Goal: Information Seeking & Learning: Learn about a topic

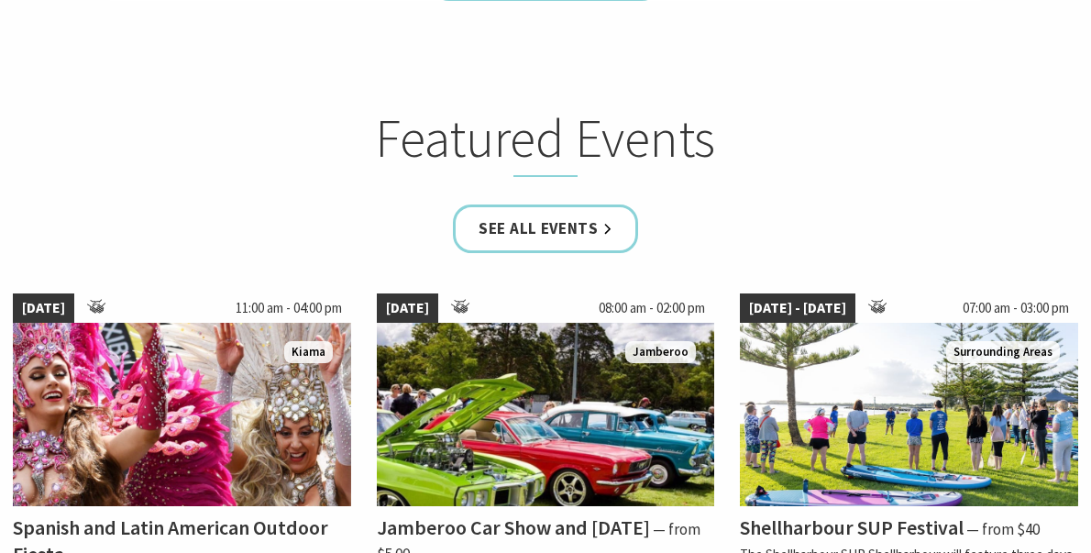
scroll to position [990, 0]
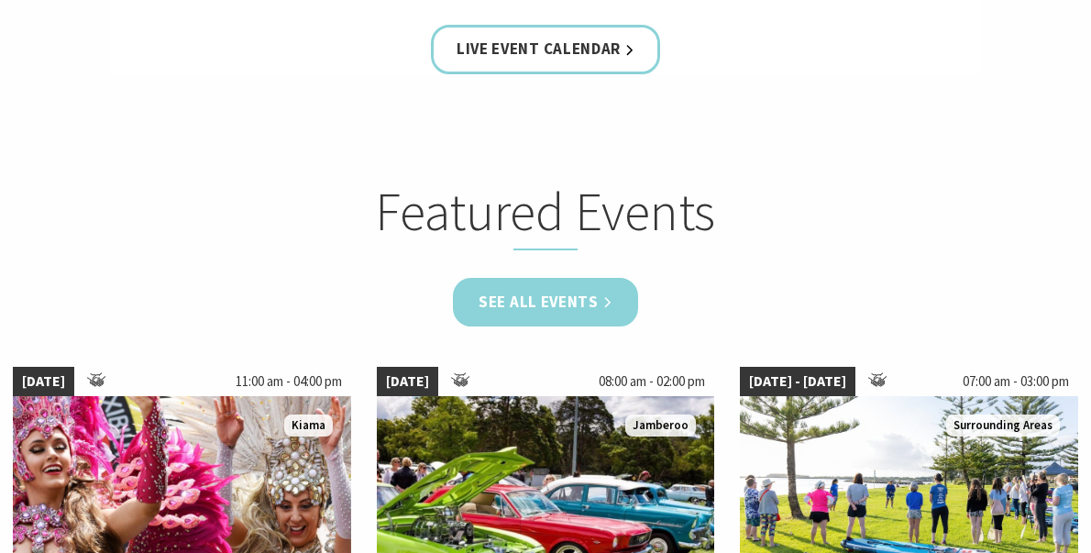
click at [586, 310] on link "See all Events" at bounding box center [545, 302] width 185 height 49
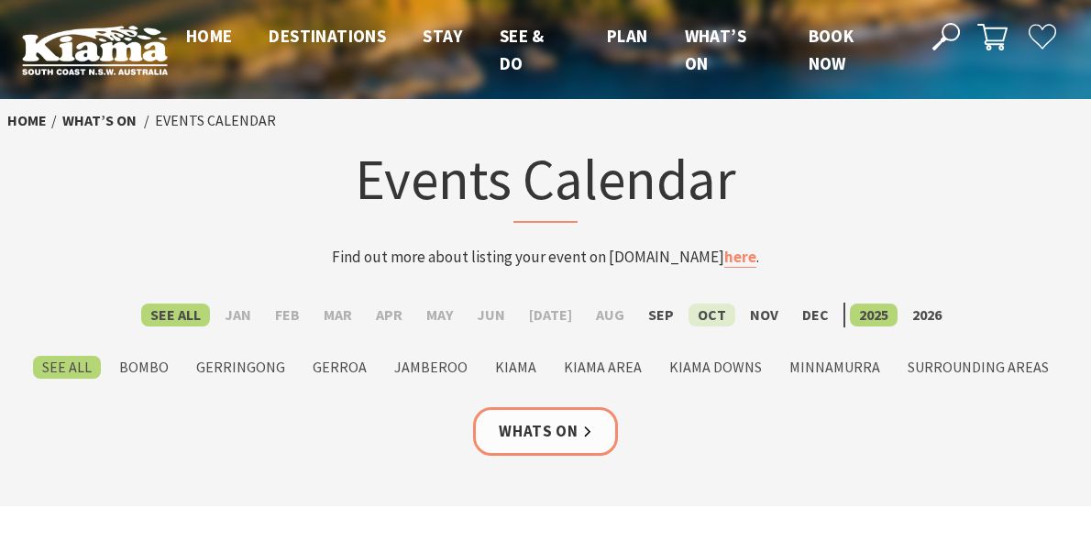
click at [700, 314] on label "Oct" at bounding box center [712, 315] width 47 height 23
click at [0, 0] on input "Oct" at bounding box center [0, 0] width 0 height 0
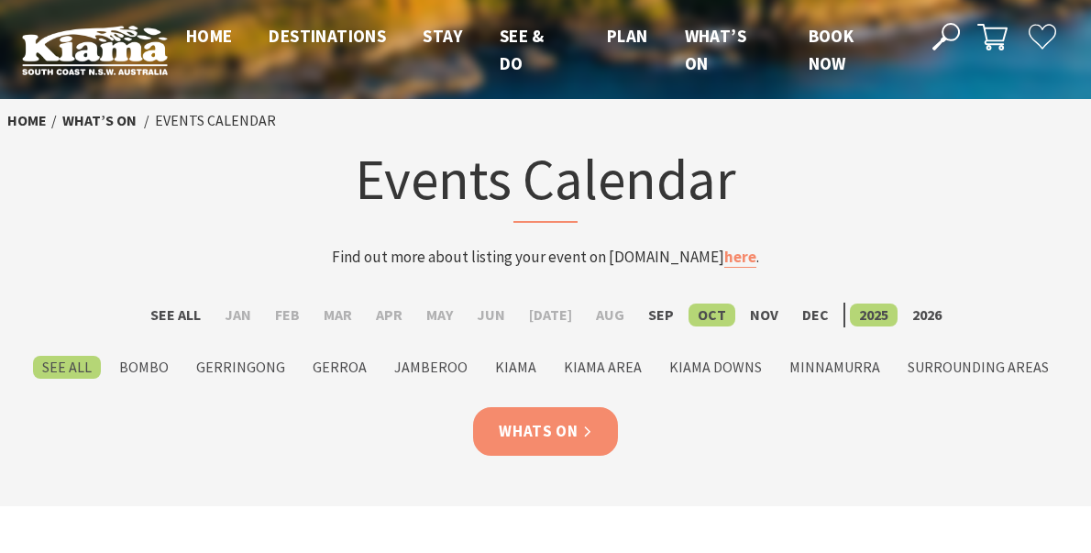
click at [536, 427] on link "Whats On" at bounding box center [545, 431] width 145 height 49
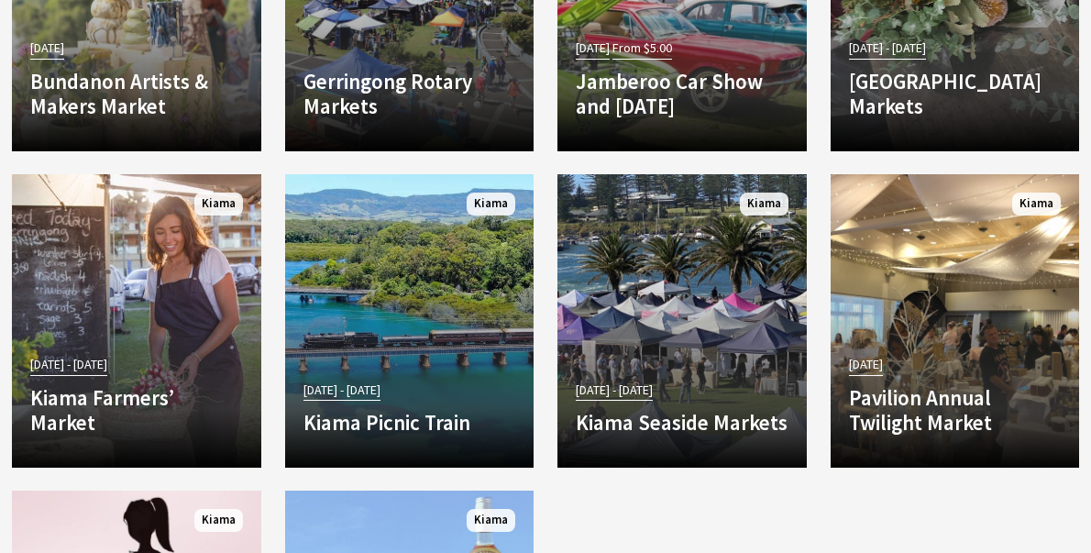
scroll to position [3229, 0]
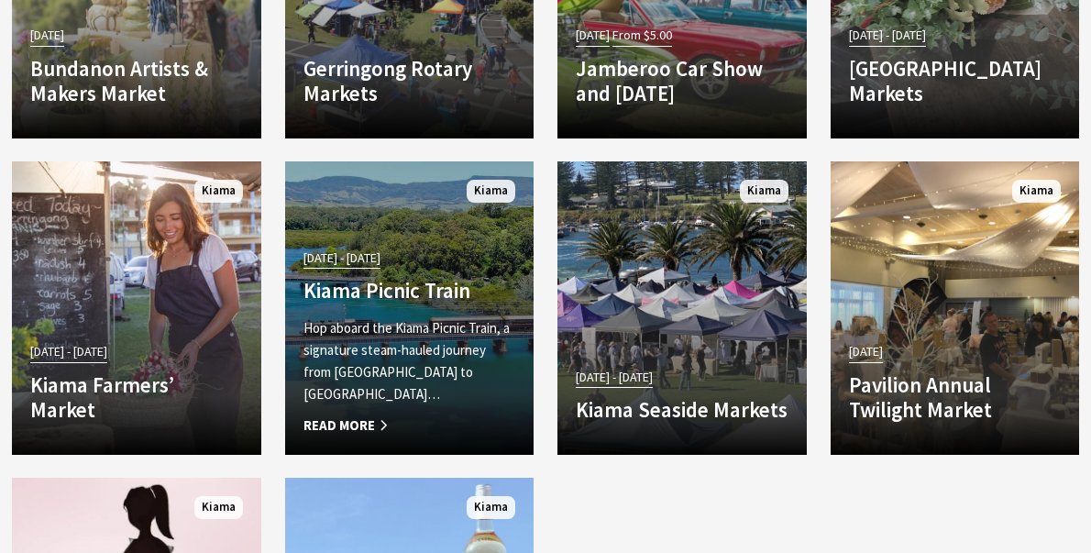
click at [422, 270] on link "23 Aug 25 - 19 Oct 25 Kiama Picnic Train Hop aboard the Kiama Picnic Train, a s…" at bounding box center [409, 307] width 249 height 293
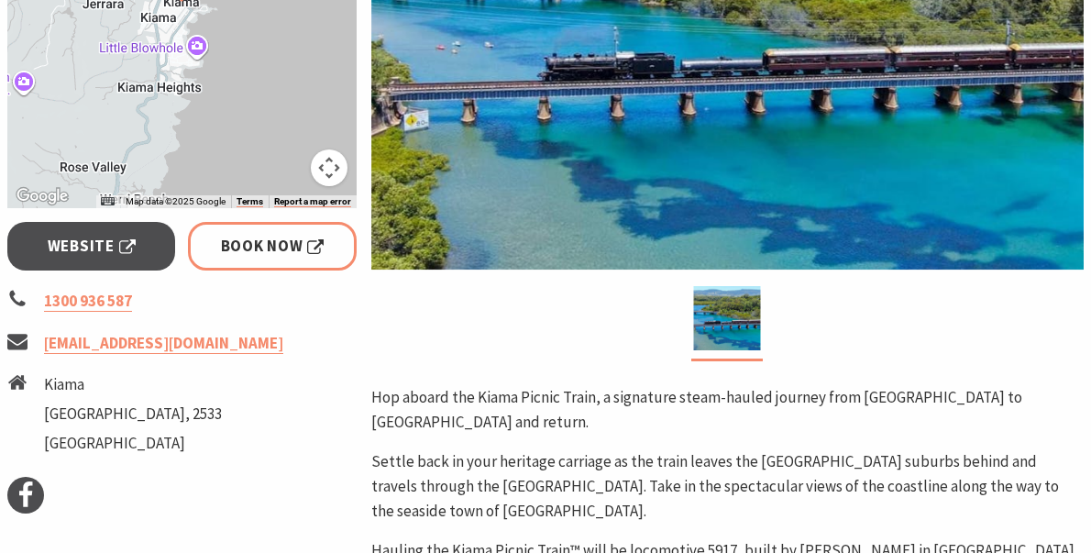
scroll to position [552, 0]
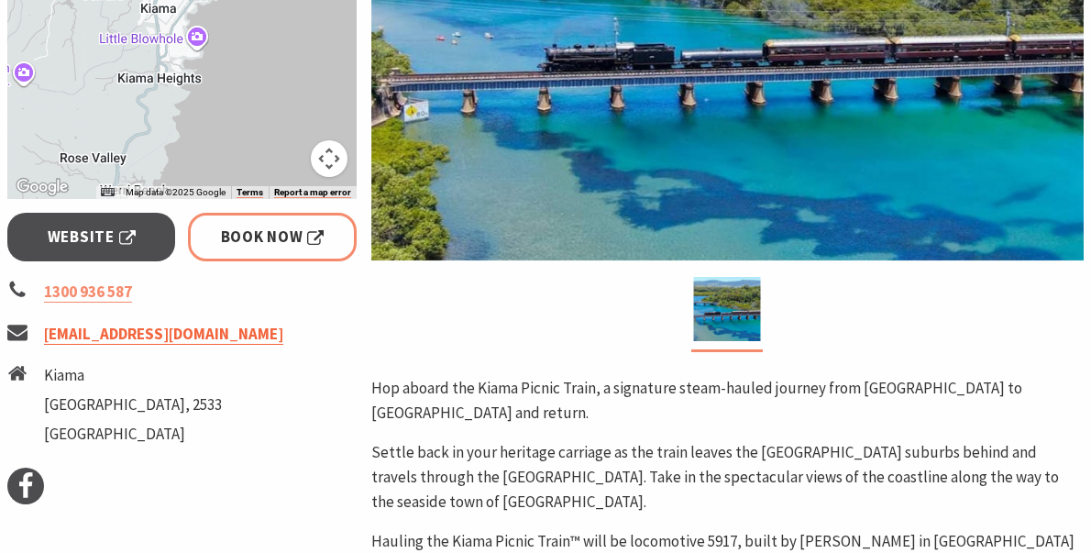
click at [128, 334] on link "info@picnictrain.com.au" at bounding box center [163, 334] width 239 height 21
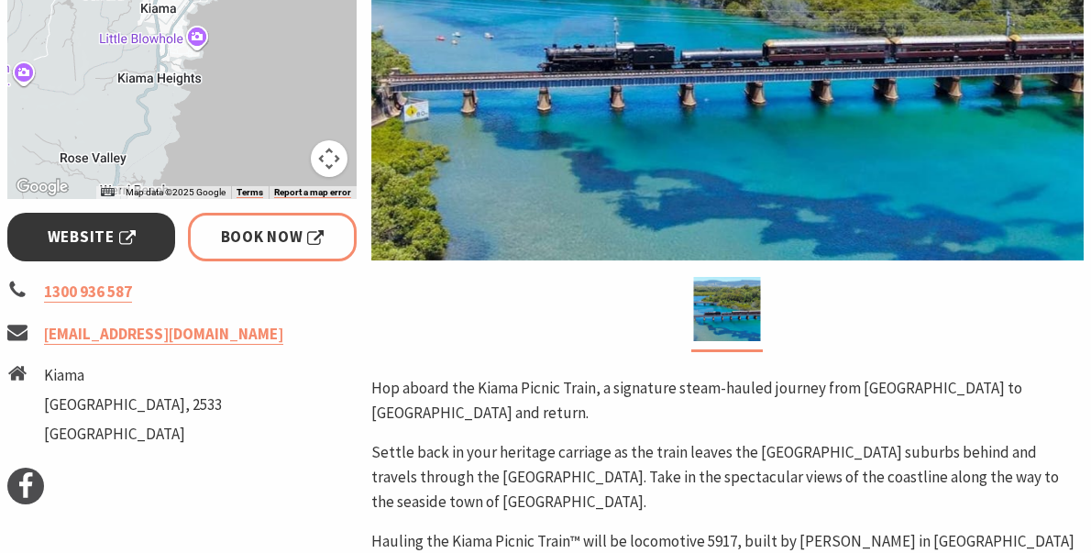
click at [96, 231] on span "Website" at bounding box center [92, 237] width 88 height 25
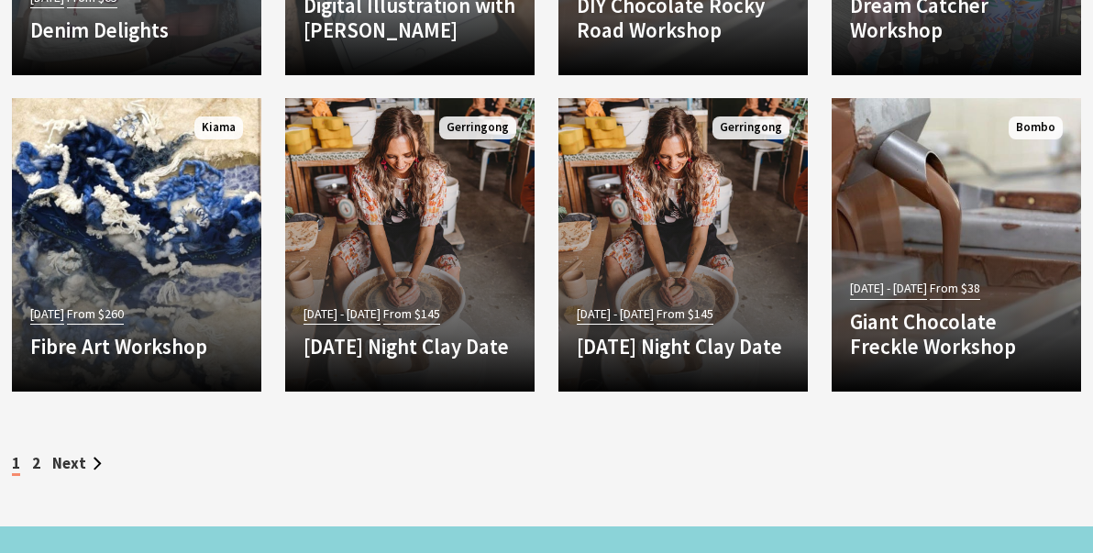
scroll to position [5809, 0]
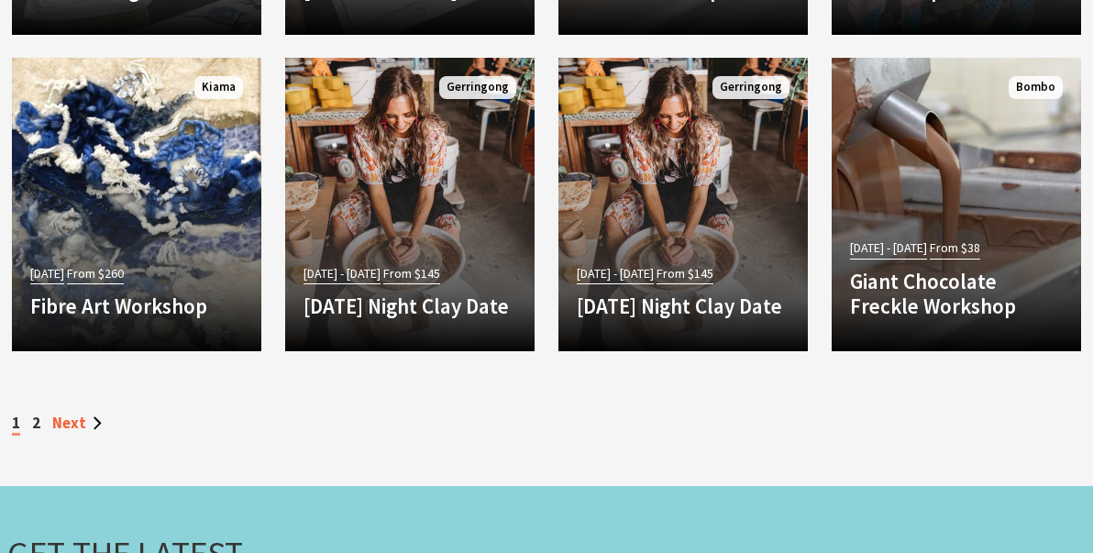
click at [95, 433] on link "Next" at bounding box center [77, 423] width 50 height 20
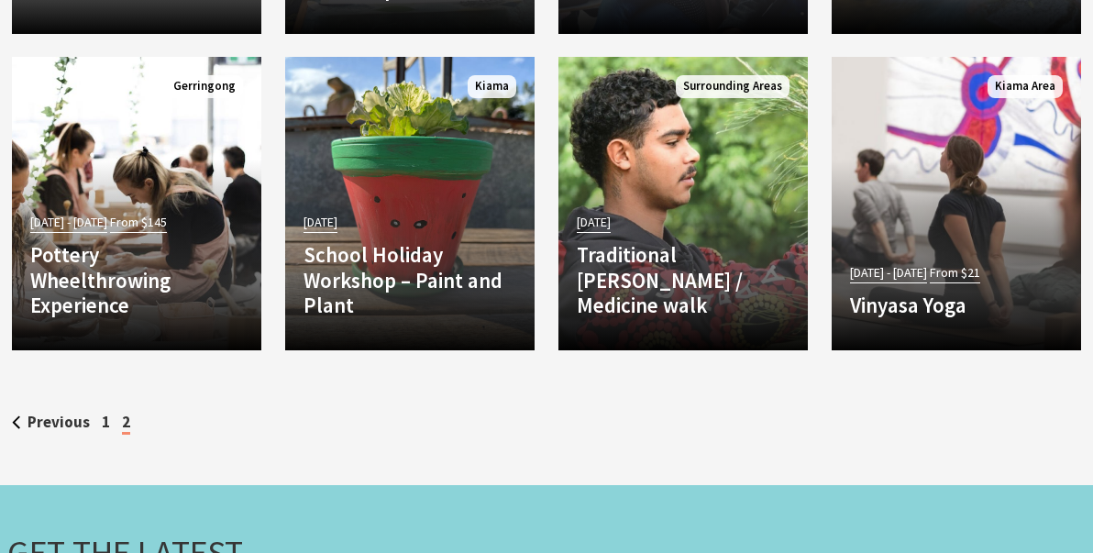
scroll to position [4293, 0]
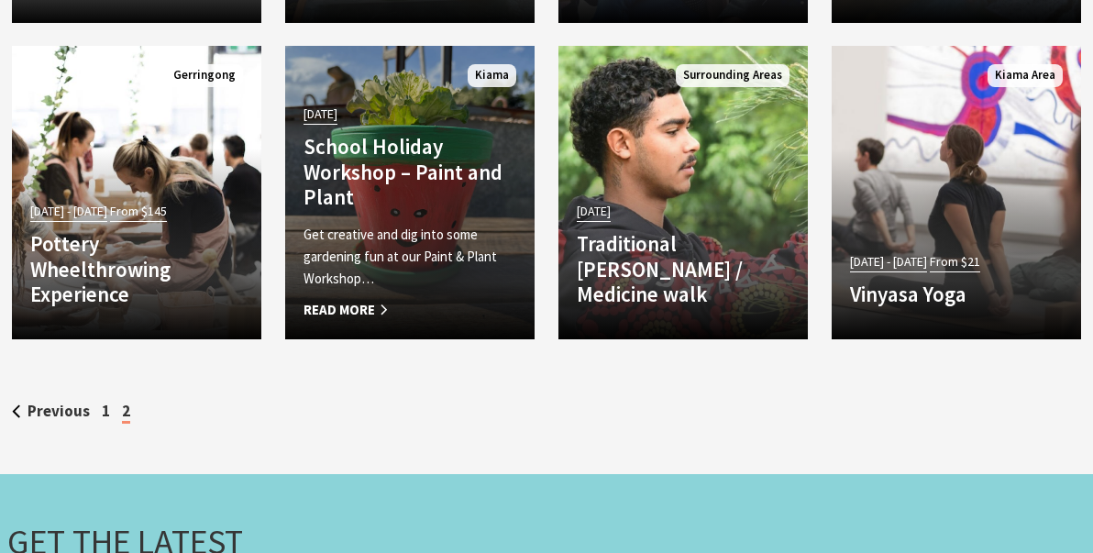
click at [360, 321] on span "Read More" at bounding box center [410, 310] width 213 height 22
click at [385, 321] on span "Read More" at bounding box center [410, 310] width 213 height 22
click at [384, 321] on span "Read More" at bounding box center [410, 310] width 213 height 22
click at [318, 321] on span "Read More" at bounding box center [410, 310] width 213 height 22
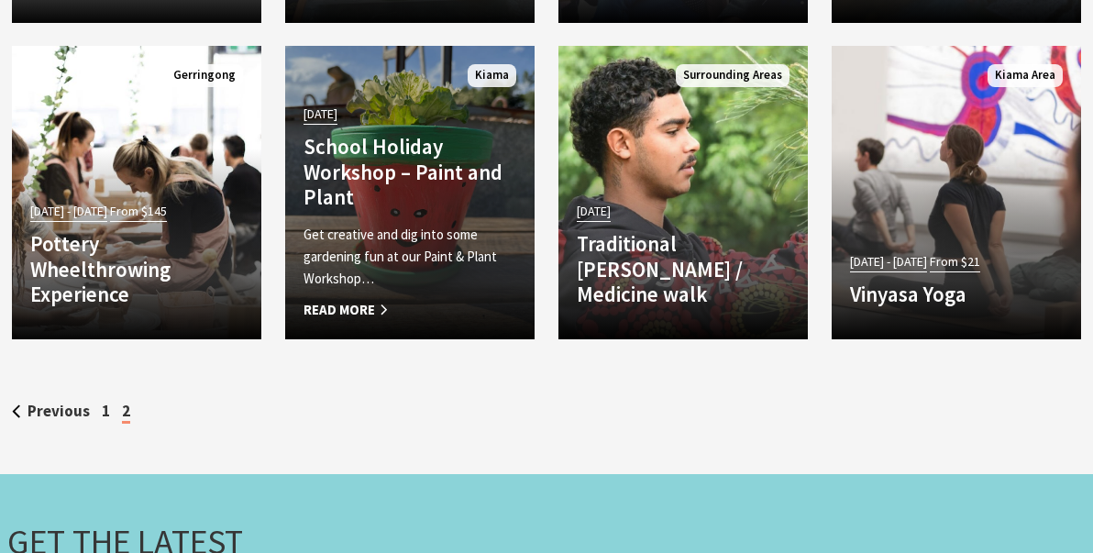
click at [440, 210] on h4 "School Holiday Workshop – Paint and Plant" at bounding box center [410, 172] width 213 height 76
click at [381, 173] on h4 "School Holiday Workshop – Paint and Plant" at bounding box center [410, 172] width 213 height 76
click at [329, 125] on span "[DATE]" at bounding box center [321, 114] width 34 height 21
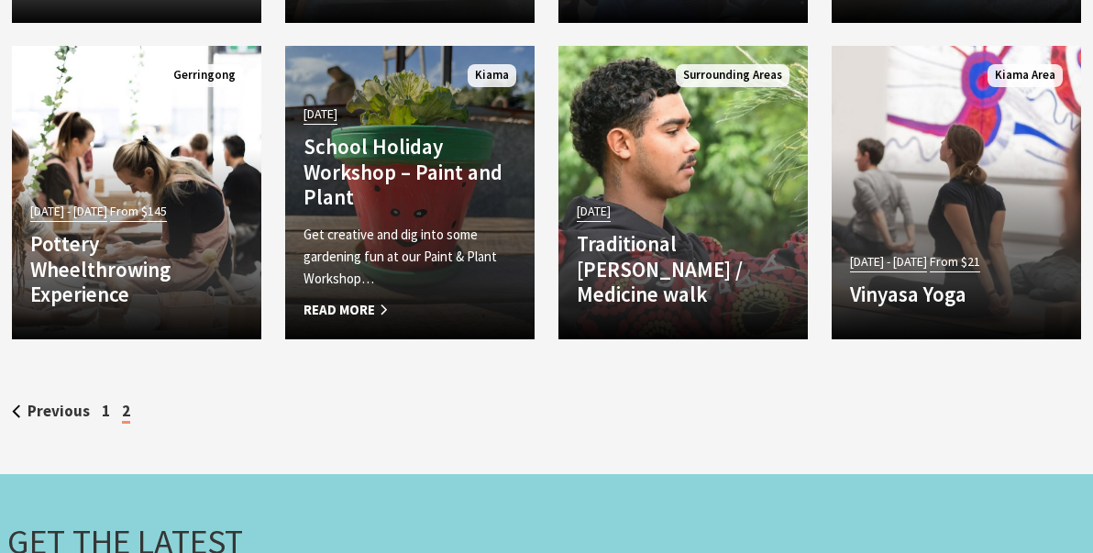
click at [329, 125] on span "[DATE]" at bounding box center [321, 114] width 34 height 21
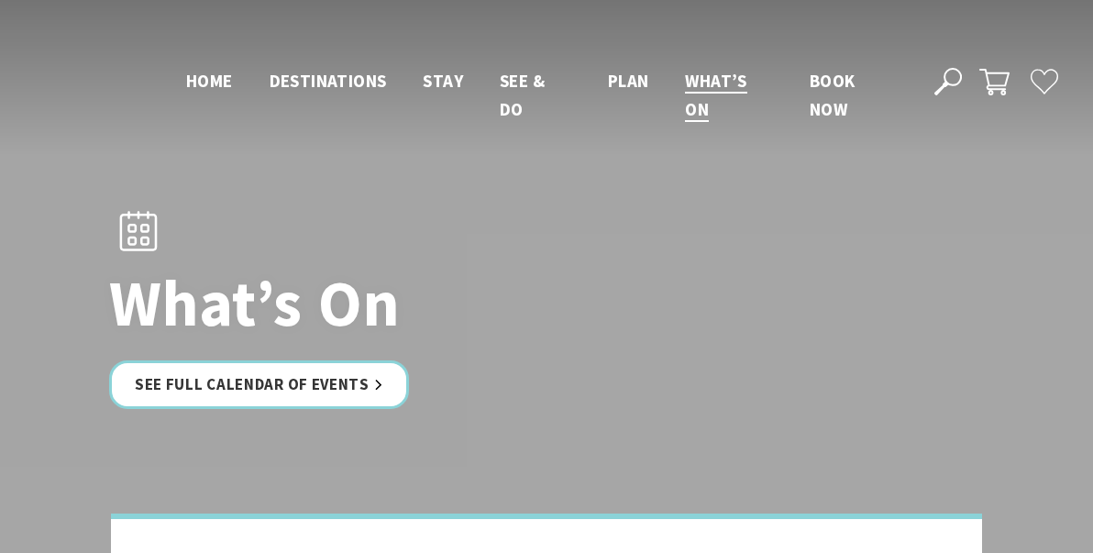
scroll to position [5809, 0]
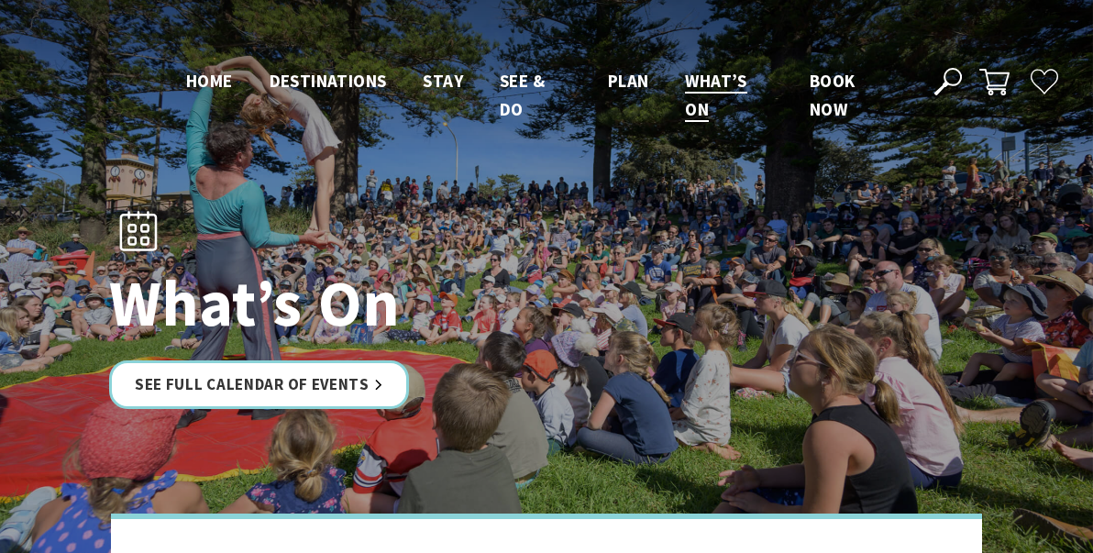
scroll to position [990, 0]
